Goal: Information Seeking & Learning: Learn about a topic

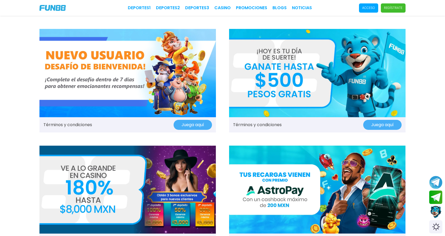
scroll to position [53, 0]
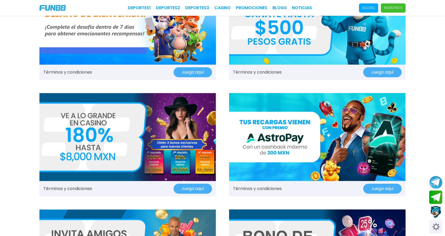
click at [158, 142] on img at bounding box center [127, 137] width 177 height 88
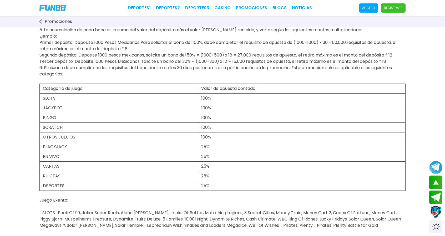
scroll to position [158, 0]
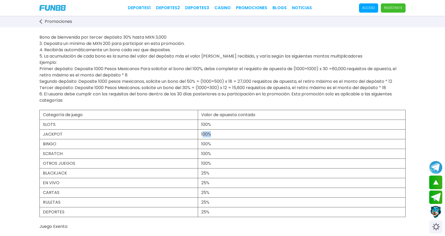
drag, startPoint x: 214, startPoint y: 132, endPoint x: 203, endPoint y: 132, distance: 11.1
click at [203, 132] on td "100%" at bounding box center [302, 135] width 208 height 10
click at [219, 132] on td "100%" at bounding box center [302, 135] width 208 height 10
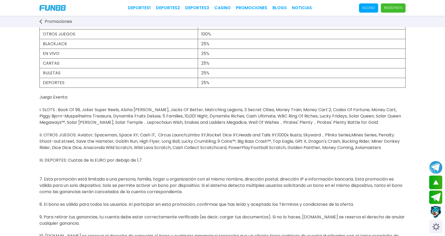
scroll to position [289, 0]
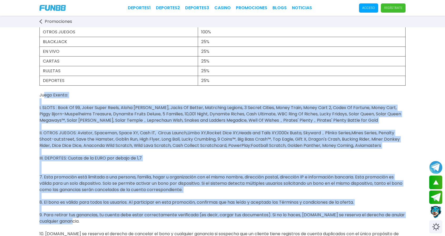
drag, startPoint x: 41, startPoint y: 93, endPoint x: 254, endPoint y: 219, distance: 247.2
click at [254, 219] on p "Juego Exento: I. SLOTS : Book Of 99, Joker Super Reels, Aloha [PERSON_NAME], Ja…" at bounding box center [222, 237] width 366 height 303
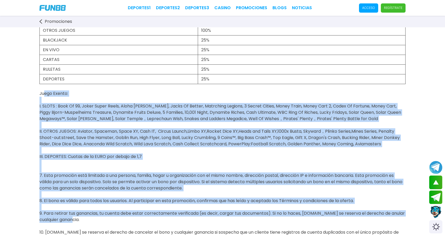
scroll to position [395, 0]
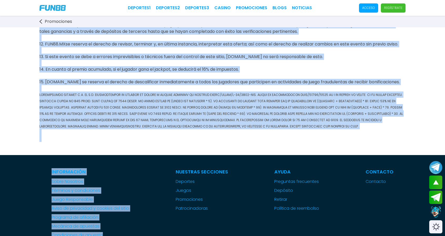
scroll to position [547, 0]
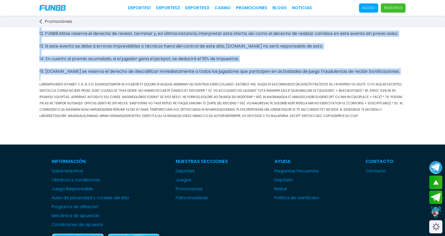
drag, startPoint x: 38, startPoint y: 146, endPoint x: 415, endPoint y: 75, distance: 384.2
copy span "Lorem Ipsumd: S. AMETC : Adip El 00, Seddo Eiusm Tempo, Incid Utla Etdol, Magna…"
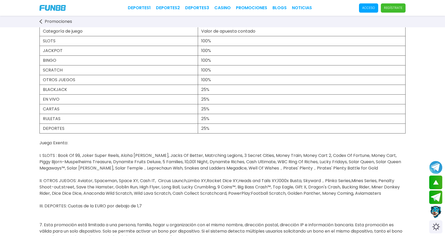
scroll to position [284, 0]
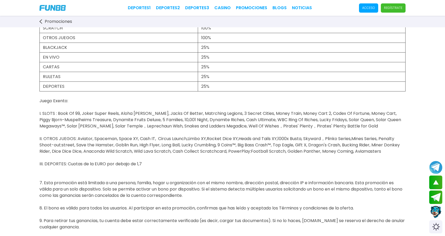
drag, startPoint x: 275, startPoint y: 61, endPoint x: 249, endPoint y: 61, distance: 26.0
click at [249, 61] on td "25%" at bounding box center [302, 58] width 208 height 10
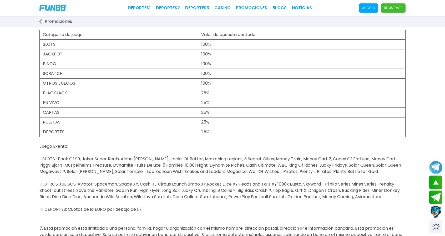
scroll to position [205, 0]
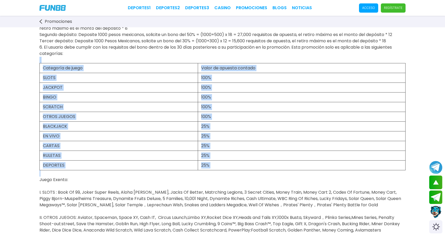
drag, startPoint x: 33, startPoint y: 62, endPoint x: 235, endPoint y: 173, distance: 230.1
click at [235, 173] on div "FUN88 te ofrece un bono de casino de hasta MXN 8.000 por tu visita. Juega a los…" at bounding box center [222, 155] width 445 height 664
copy div "Categoría de juego Valor de apuesta contado SLOTS 100% JACKPOT 100% BINGO 100% …"
click at [231, 91] on td "100%" at bounding box center [302, 88] width 208 height 10
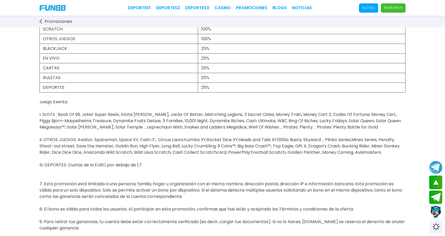
scroll to position [310, 0]
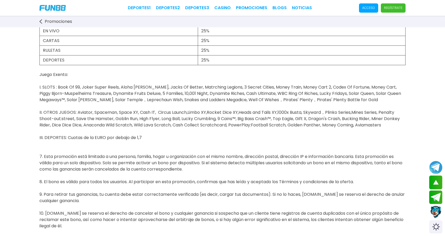
drag, startPoint x: 39, startPoint y: 73, endPoint x: 146, endPoint y: 138, distance: 125.2
click at [146, 138] on div "FUN88 te ofrece un bono de casino de hasta MXN 8.000 por tu visita. Juega a los…" at bounding box center [222, 49] width 445 height 664
click at [146, 125] on span "Juego Exento: I. SLOTS : Book Of 99, Joker Super Reels, Aloha [PERSON_NAME], Ja…" at bounding box center [221, 216] width 365 height 303
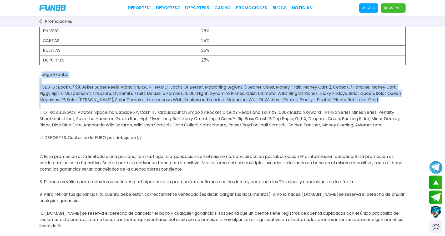
drag, startPoint x: 39, startPoint y: 71, endPoint x: 371, endPoint y: 104, distance: 334.0
click at [371, 104] on div "FUN88 te ofrece un bono de casino de hasta MXN 8.000 por tu visita. Juega a los…" at bounding box center [222, 49] width 445 height 664
copy span "Juego Exento: I. SLOTS : Book Of 99, Joker Super Reels, Aloha [PERSON_NAME], Ja…"
drag, startPoint x: 37, startPoint y: 110, endPoint x: 147, endPoint y: 134, distance: 113.1
click at [147, 134] on div "FUN88 te ofrece un bono de casino de hasta MXN 8.000 por tu visita. Juega a los…" at bounding box center [222, 49] width 445 height 664
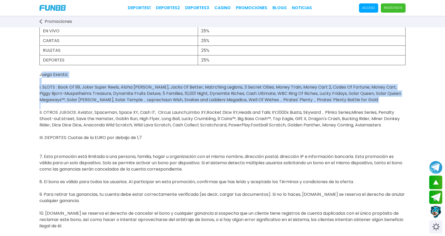
copy span "II. OTROS JUEGOS: Aviator, Spaceman, Space XY, Cash IT, Circus Launch,Limbo XY,…"
drag, startPoint x: 73, startPoint y: 73, endPoint x: 41, endPoint y: 72, distance: 32.7
click at [41, 72] on p "Juego Exento: I. SLOTS : Book Of 99, Joker Super Reels, Aloha [PERSON_NAME], Ja…" at bounding box center [222, 216] width 366 height 303
click at [55, 75] on span "Juego Exento: I. SLOTS : Book Of 99, Joker Super Reels, Aloha [PERSON_NAME], Ja…" at bounding box center [221, 216] width 365 height 303
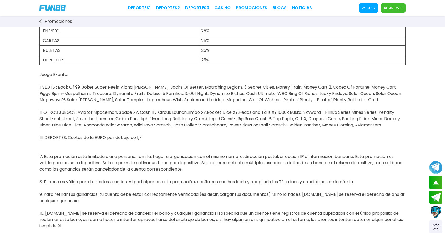
drag, startPoint x: 36, startPoint y: 72, endPoint x: 72, endPoint y: 72, distance: 36.3
click at [72, 72] on div "FUN88 te ofrece un bono de casino de hasta MXN 8.000 por tu visita. Juega a los…" at bounding box center [222, 49] width 445 height 664
copy span "Juego Exento:"
